Goal: Task Accomplishment & Management: Manage account settings

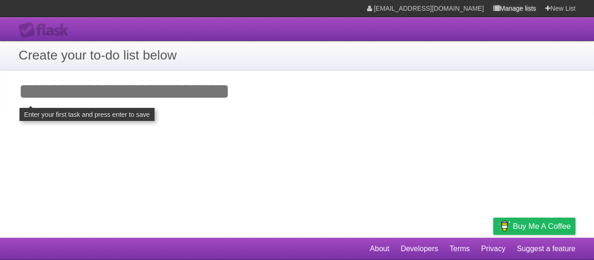
click at [500, 8] on link "Manage lists" at bounding box center [514, 8] width 43 height 17
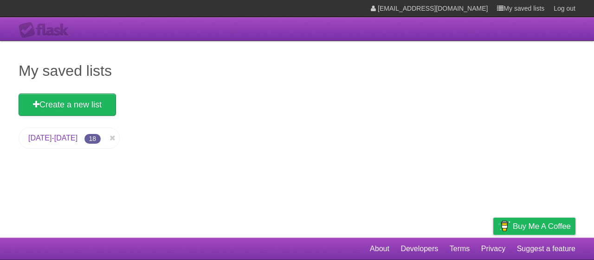
click at [67, 138] on li "[DATE]-[DATE] 18" at bounding box center [69, 137] width 101 height 21
click at [55, 137] on link "[DATE]-[DATE]" at bounding box center [52, 138] width 49 height 8
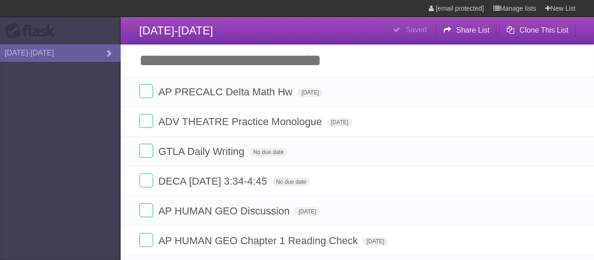
type span "[DATE]"
